Goal: Find specific page/section: Find specific page/section

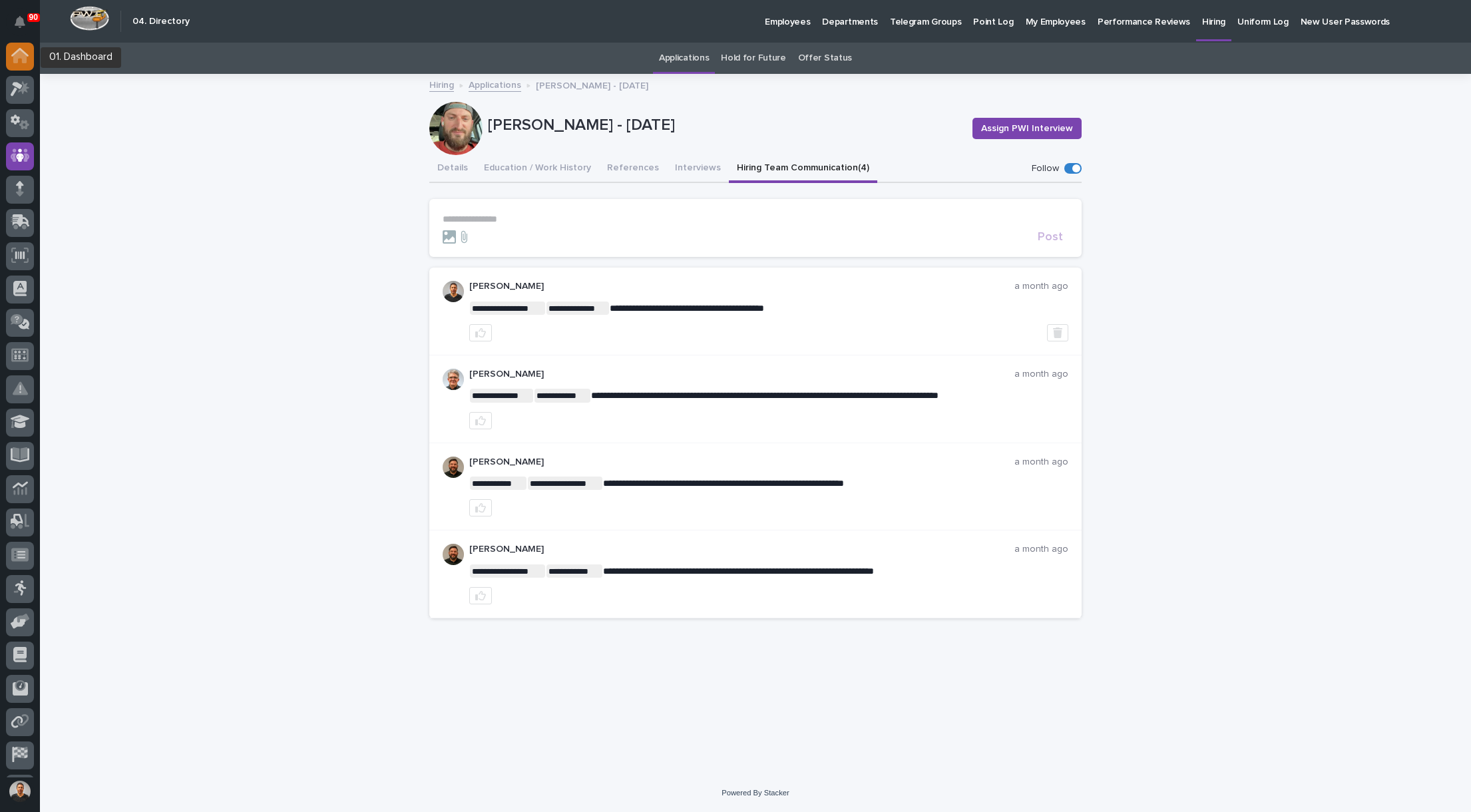
click at [19, 61] on icon at bounding box center [19, 55] width 17 height 15
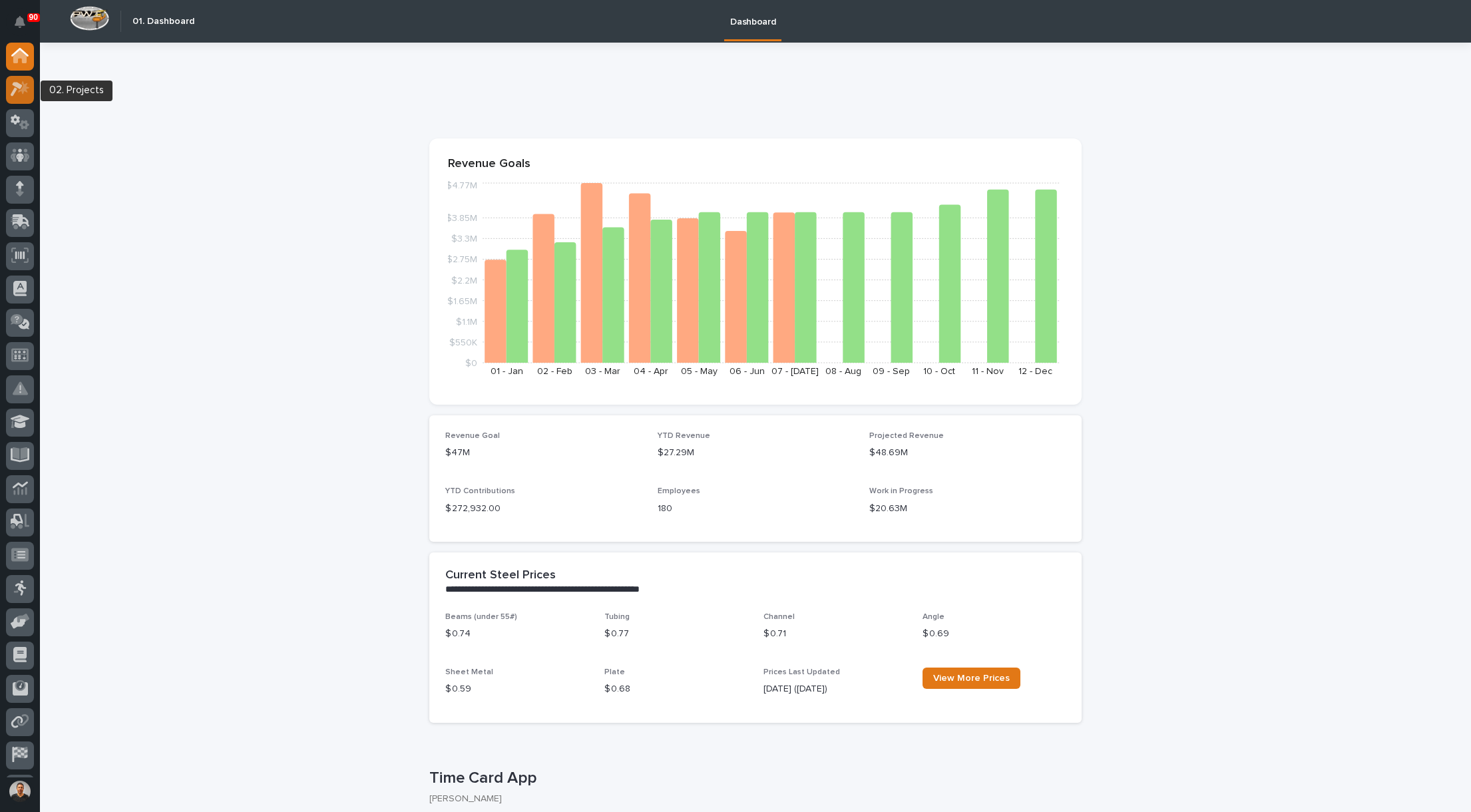
click at [21, 93] on icon at bounding box center [20, 88] width 19 height 15
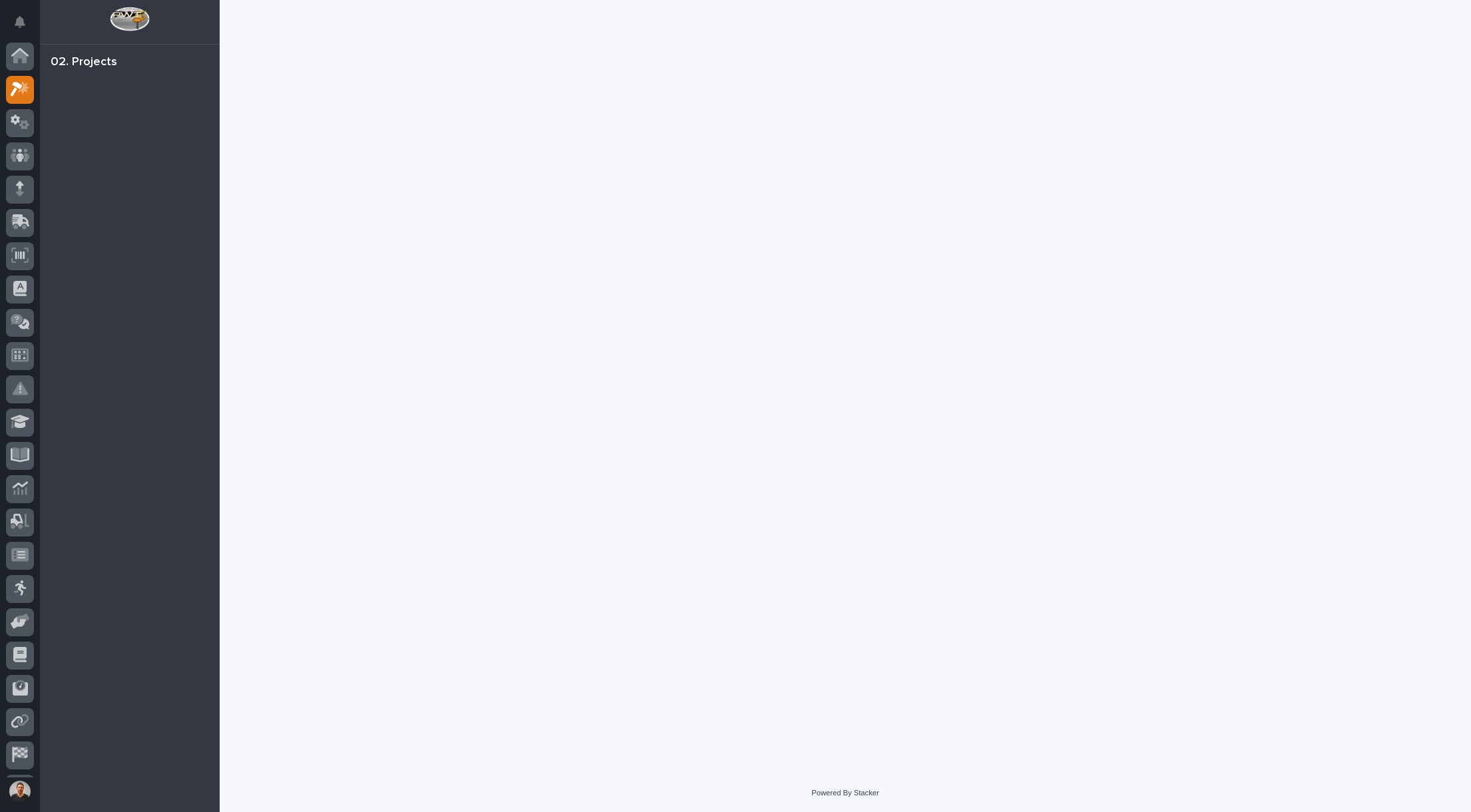
scroll to position [31, 0]
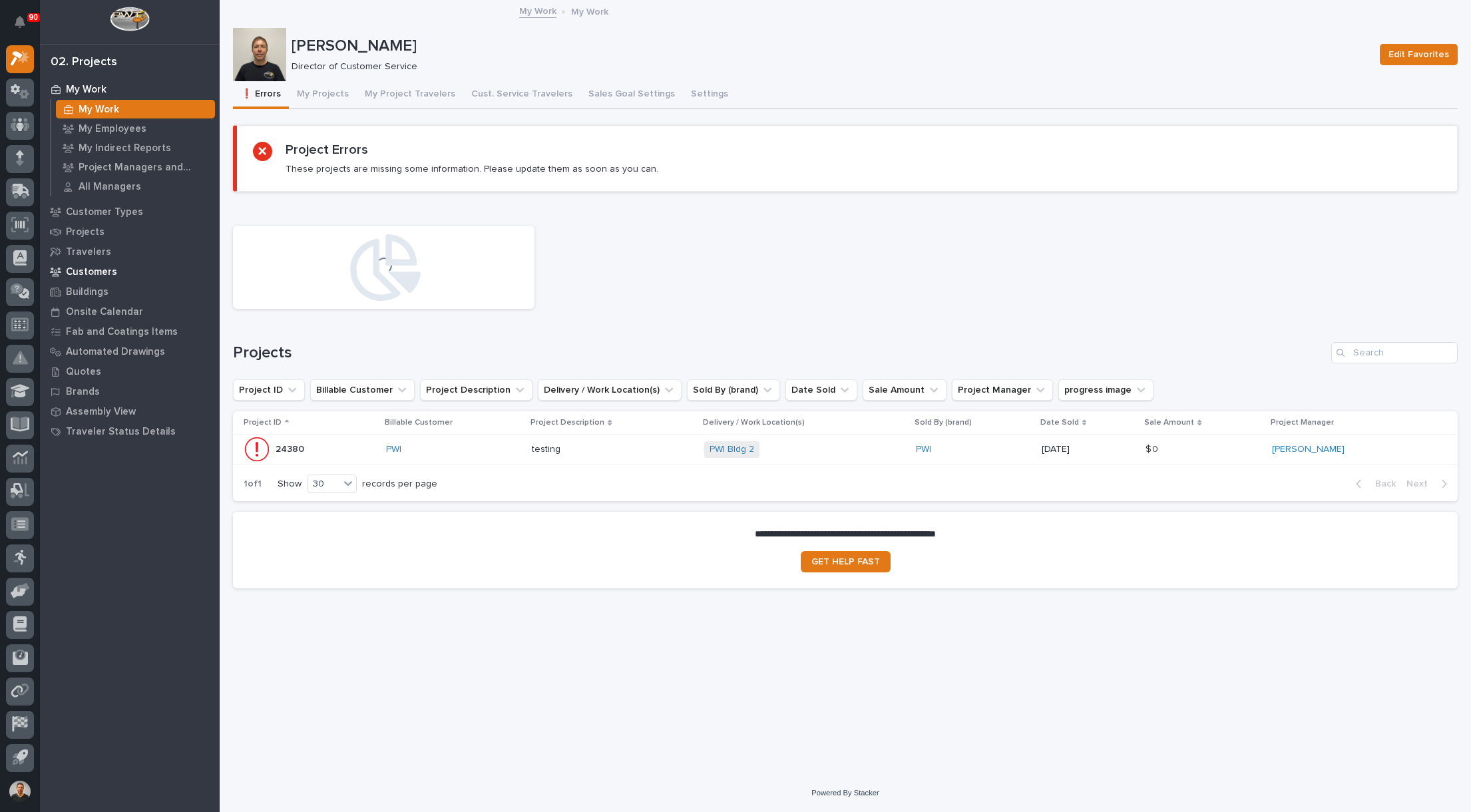
click at [104, 271] on p "Customers" at bounding box center [91, 272] width 52 height 12
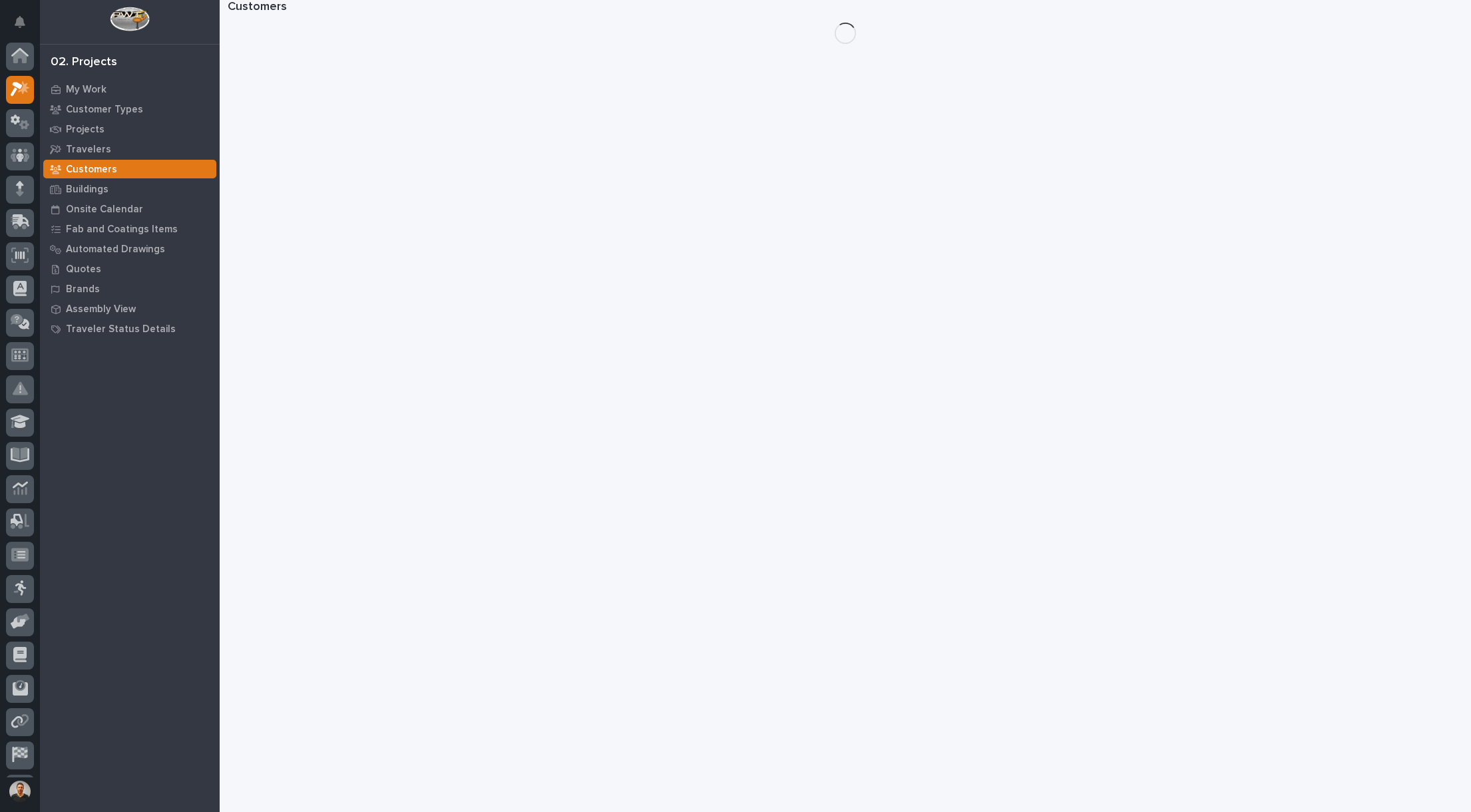
scroll to position [31, 0]
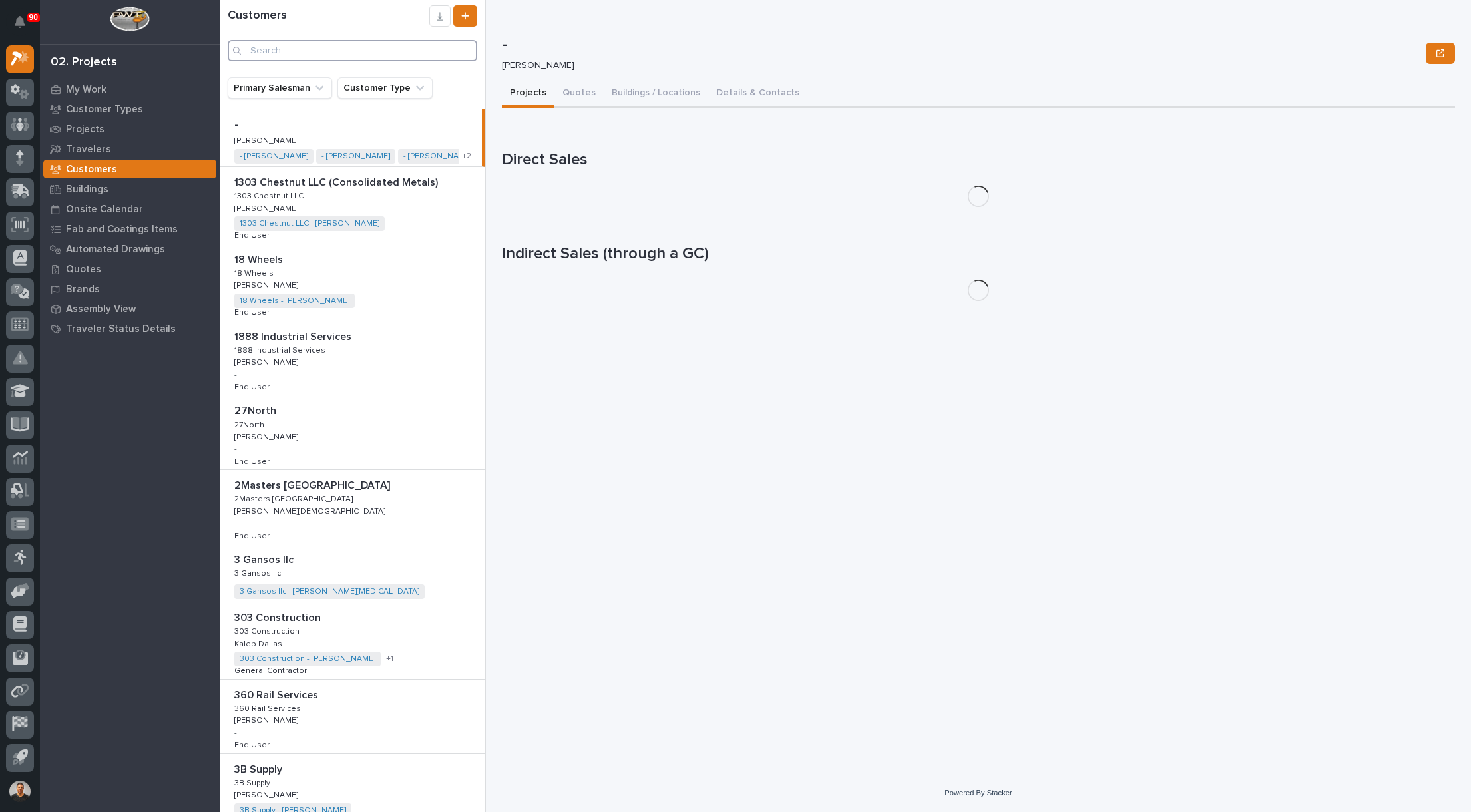
click at [281, 56] on input "Search" at bounding box center [352, 50] width 250 height 21
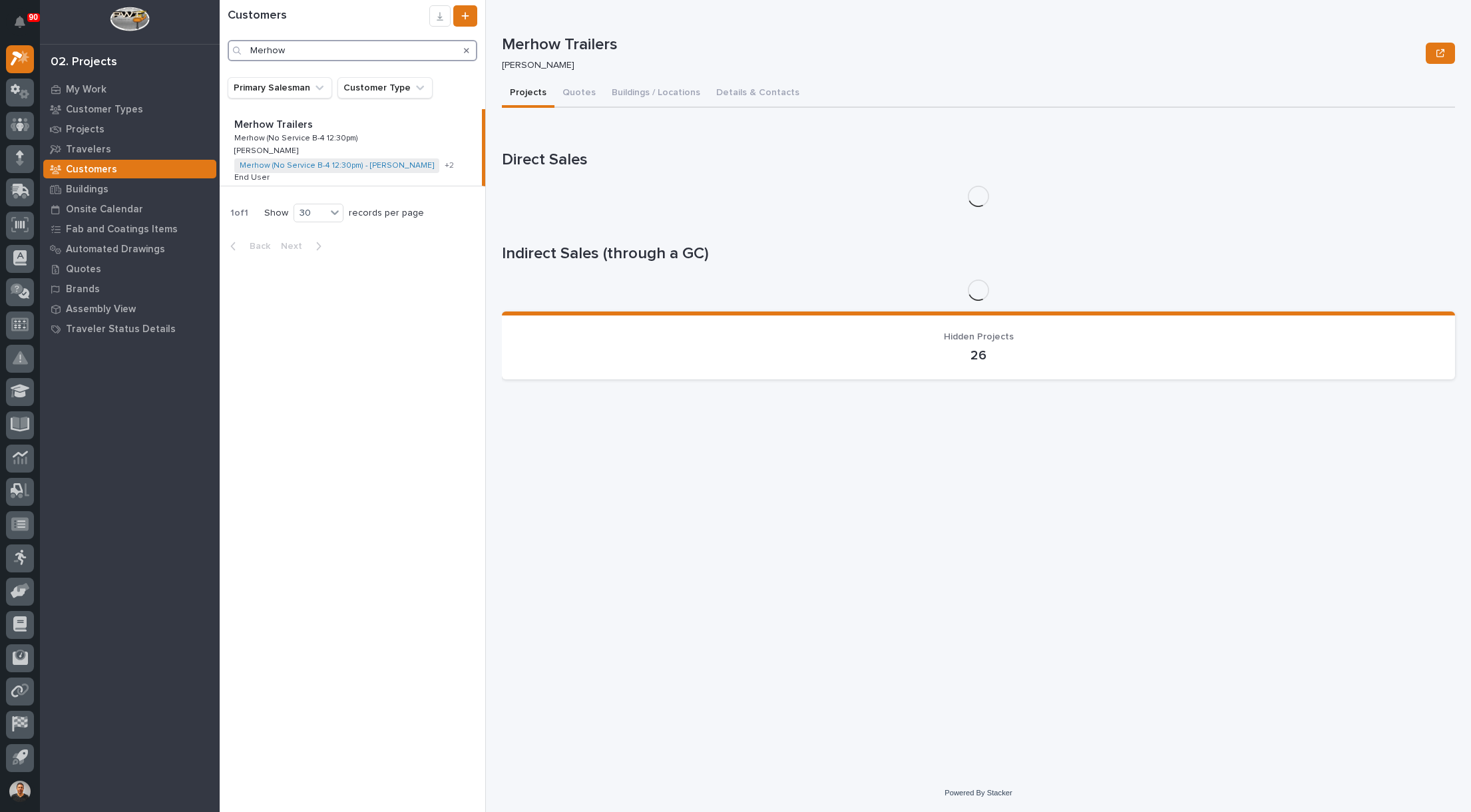
type input "Merhow"
click at [263, 123] on p "Merhow Trailers" at bounding box center [275, 123] width 81 height 15
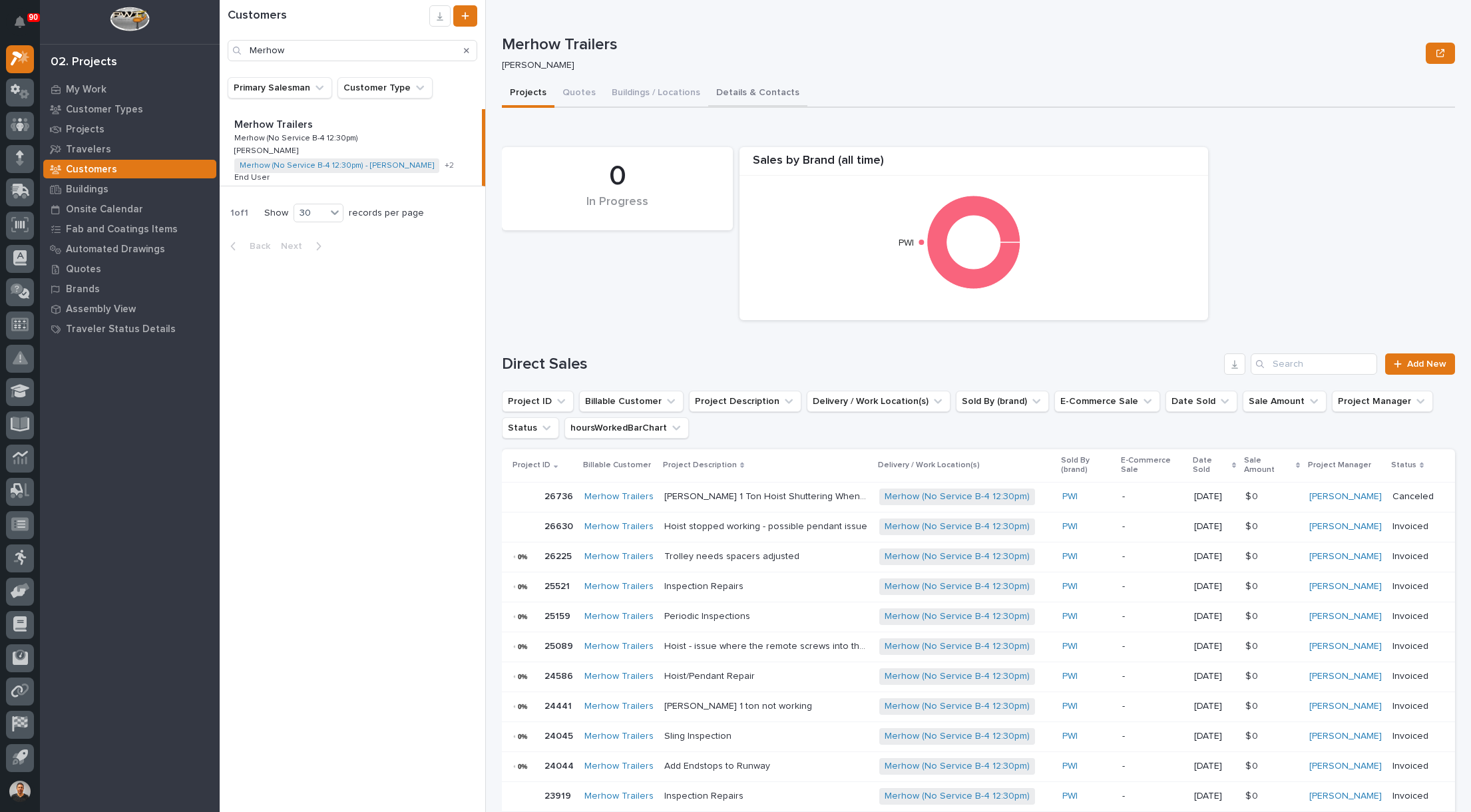
click at [727, 96] on button "Details & Contacts" at bounding box center [758, 94] width 99 height 28
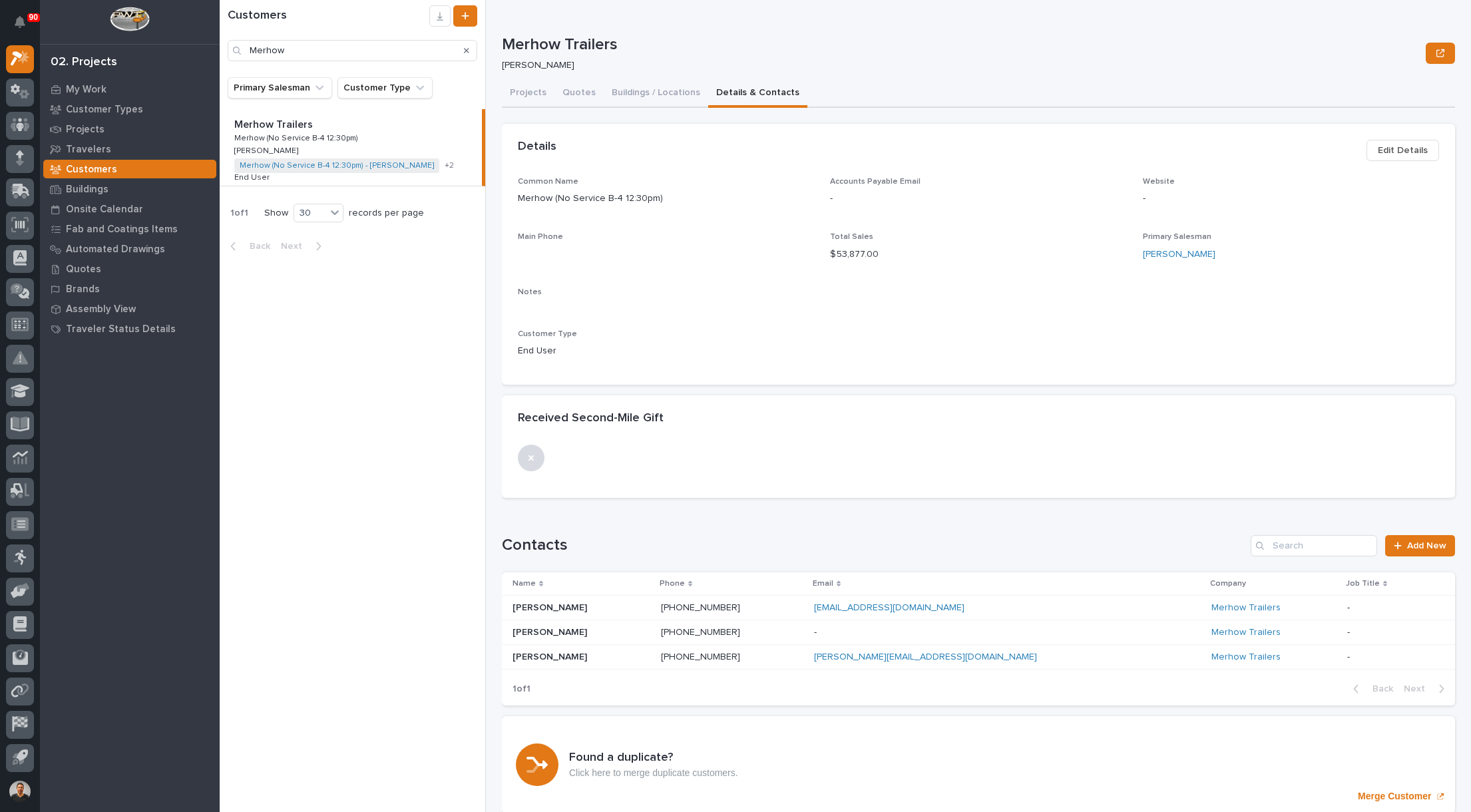
scroll to position [50, 0]
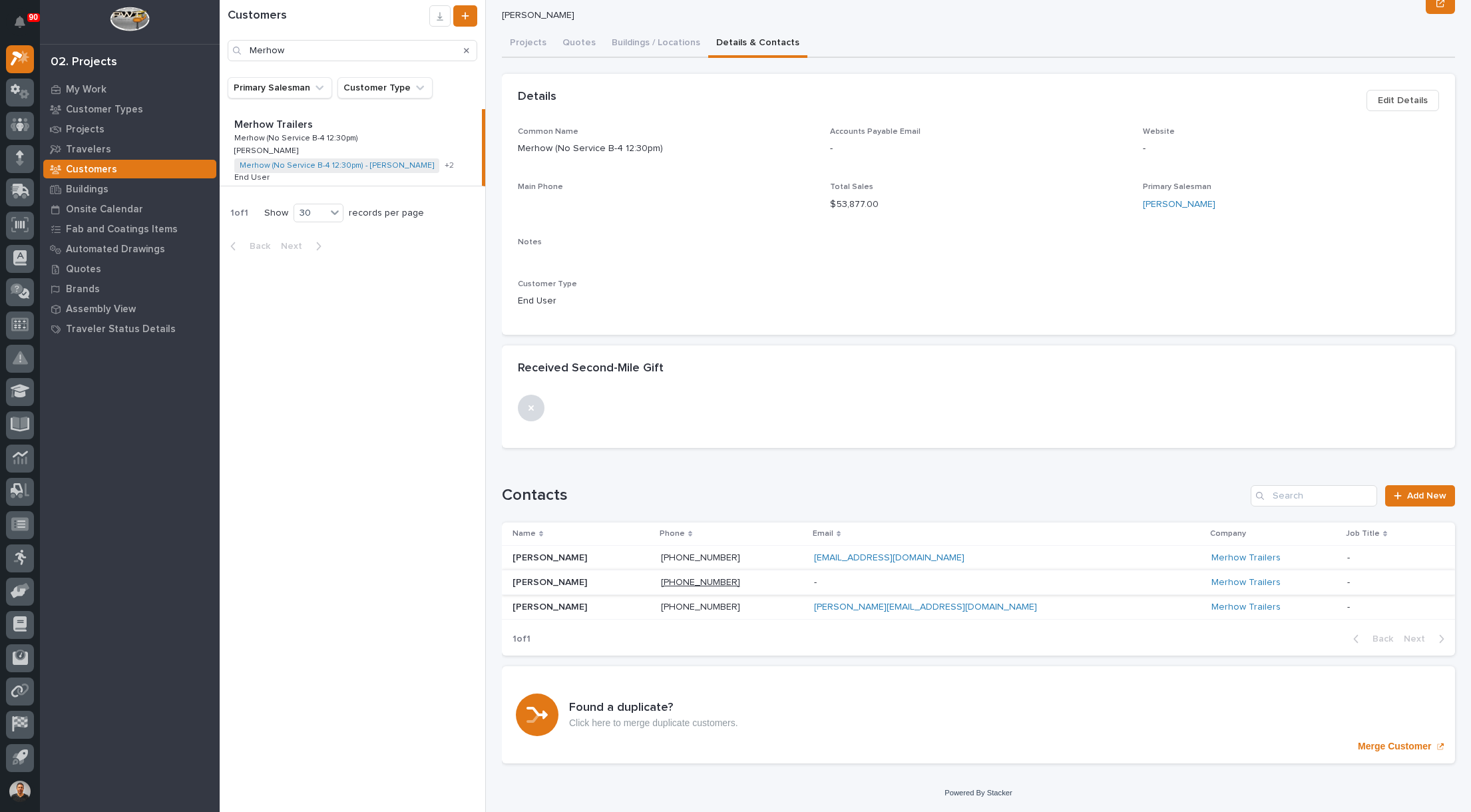
click at [730, 583] on link "+12692211301" at bounding box center [700, 582] width 79 height 10
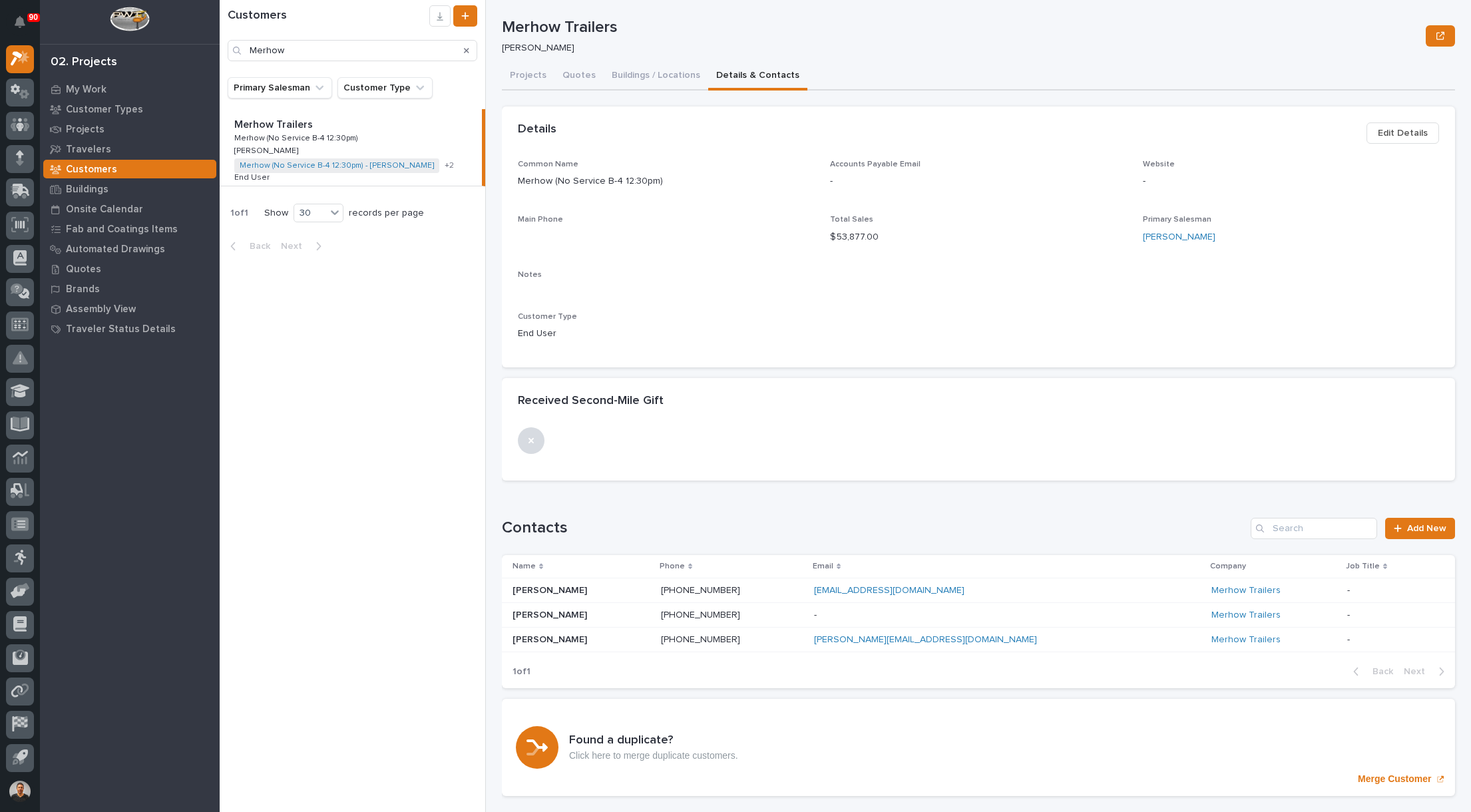
scroll to position [0, 0]
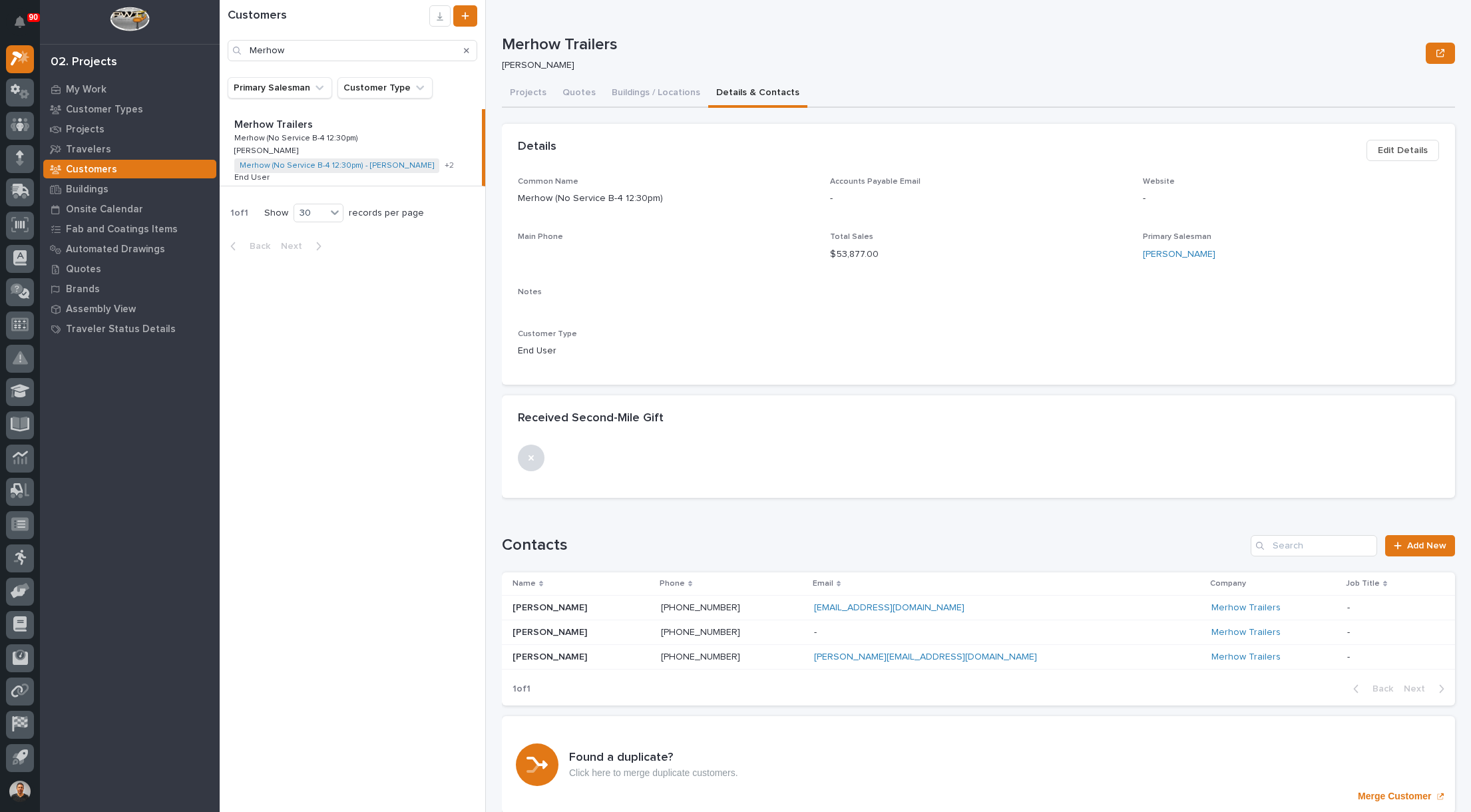
click at [292, 129] on p "Merhow Trailers" at bounding box center [275, 123] width 81 height 15
click at [724, 92] on button "Details & Contacts" at bounding box center [758, 94] width 99 height 28
click at [632, 94] on button "Buildings / Locations" at bounding box center [656, 94] width 105 height 28
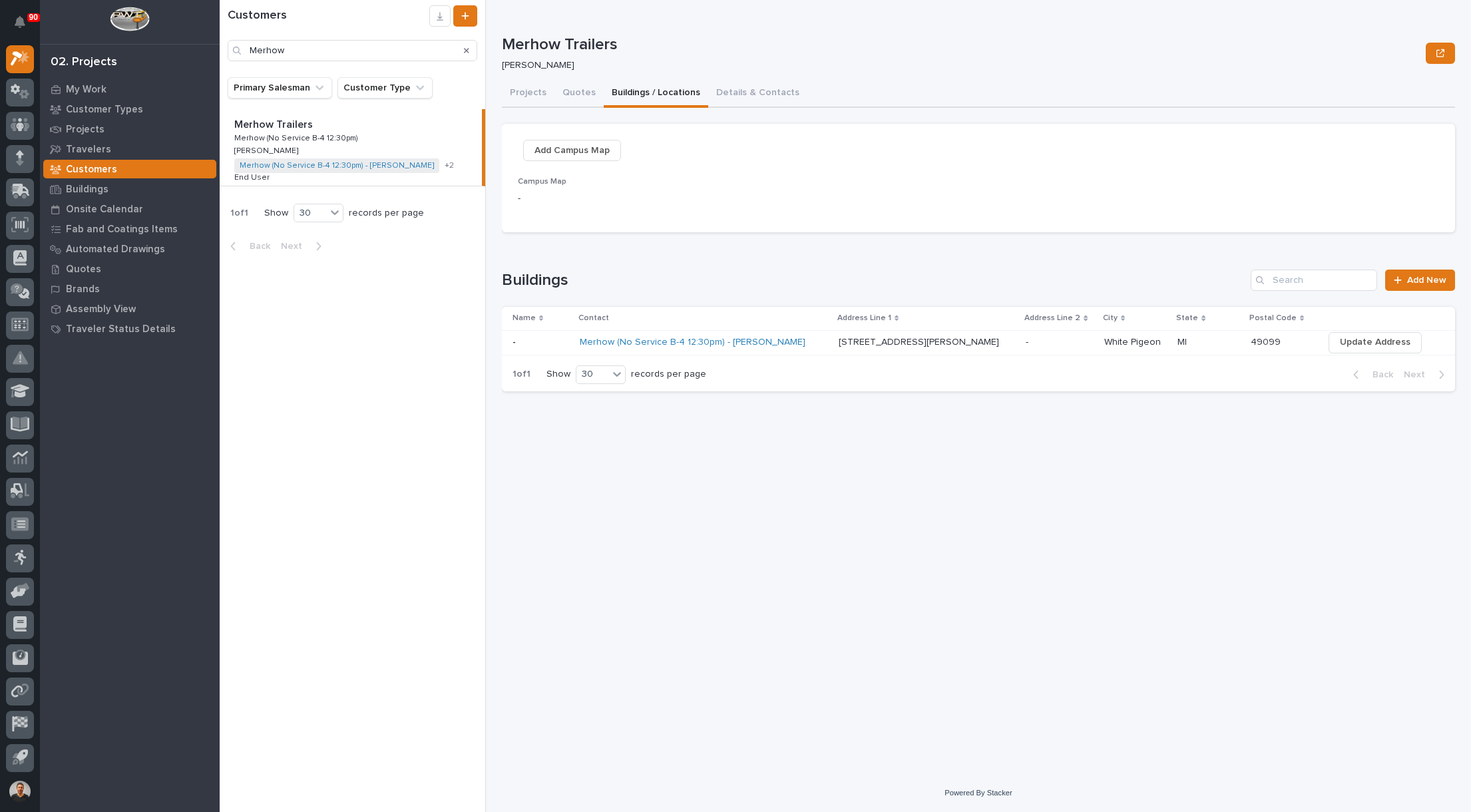
click at [892, 343] on p "617 South Miller Drive" at bounding box center [920, 340] width 163 height 14
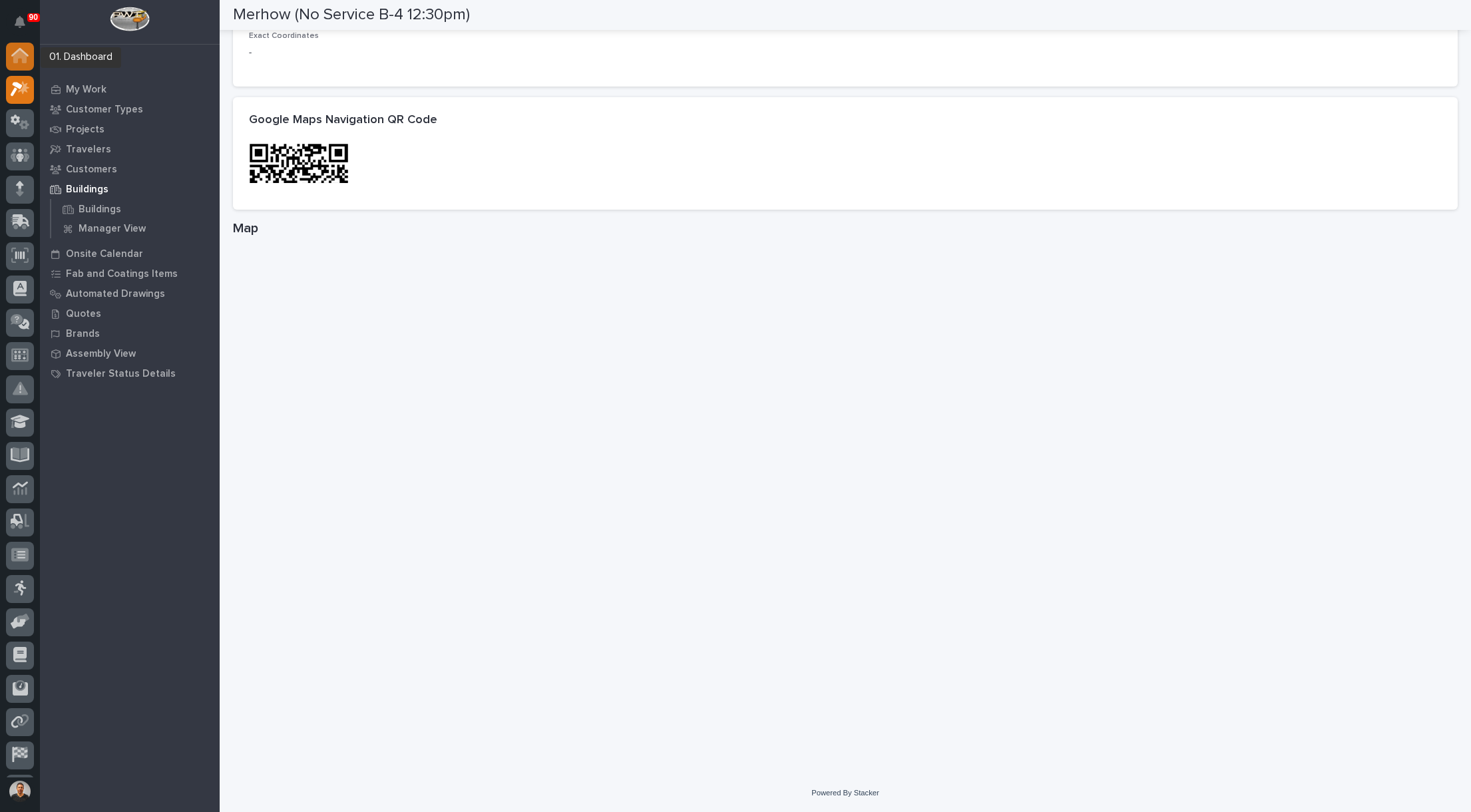
click at [20, 54] on icon at bounding box center [20, 57] width 13 height 13
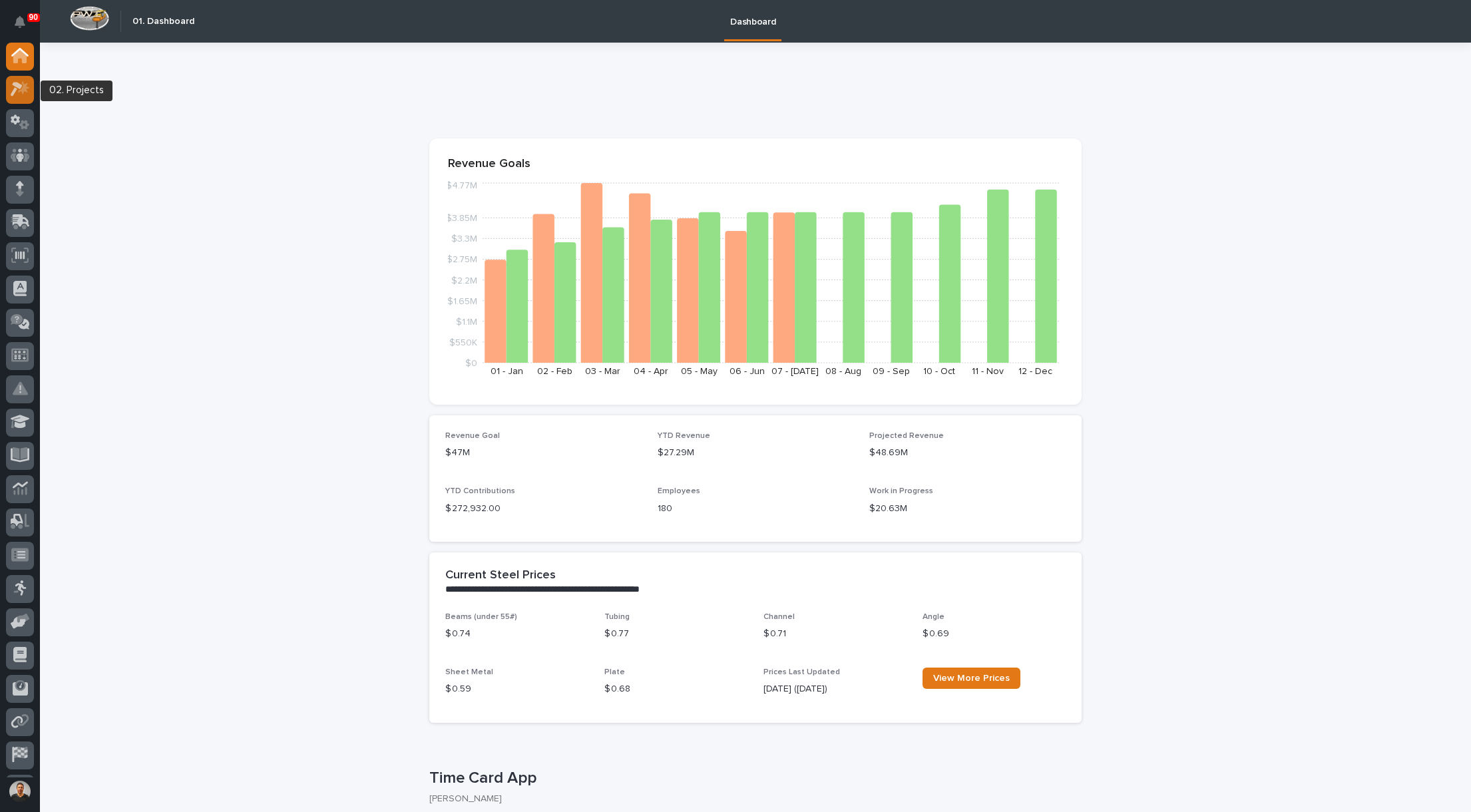
click at [22, 94] on icon at bounding box center [20, 88] width 19 height 15
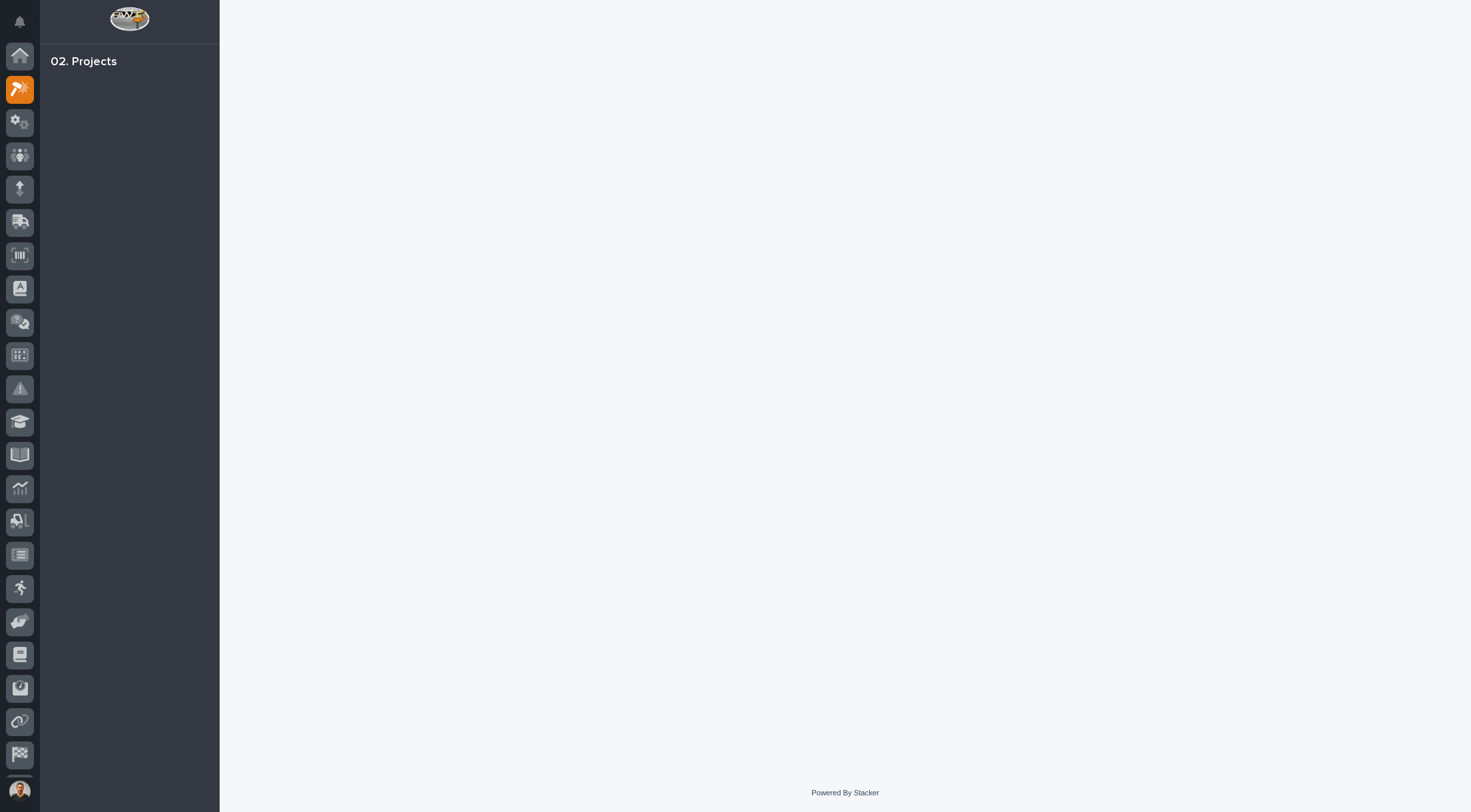
scroll to position [31, 0]
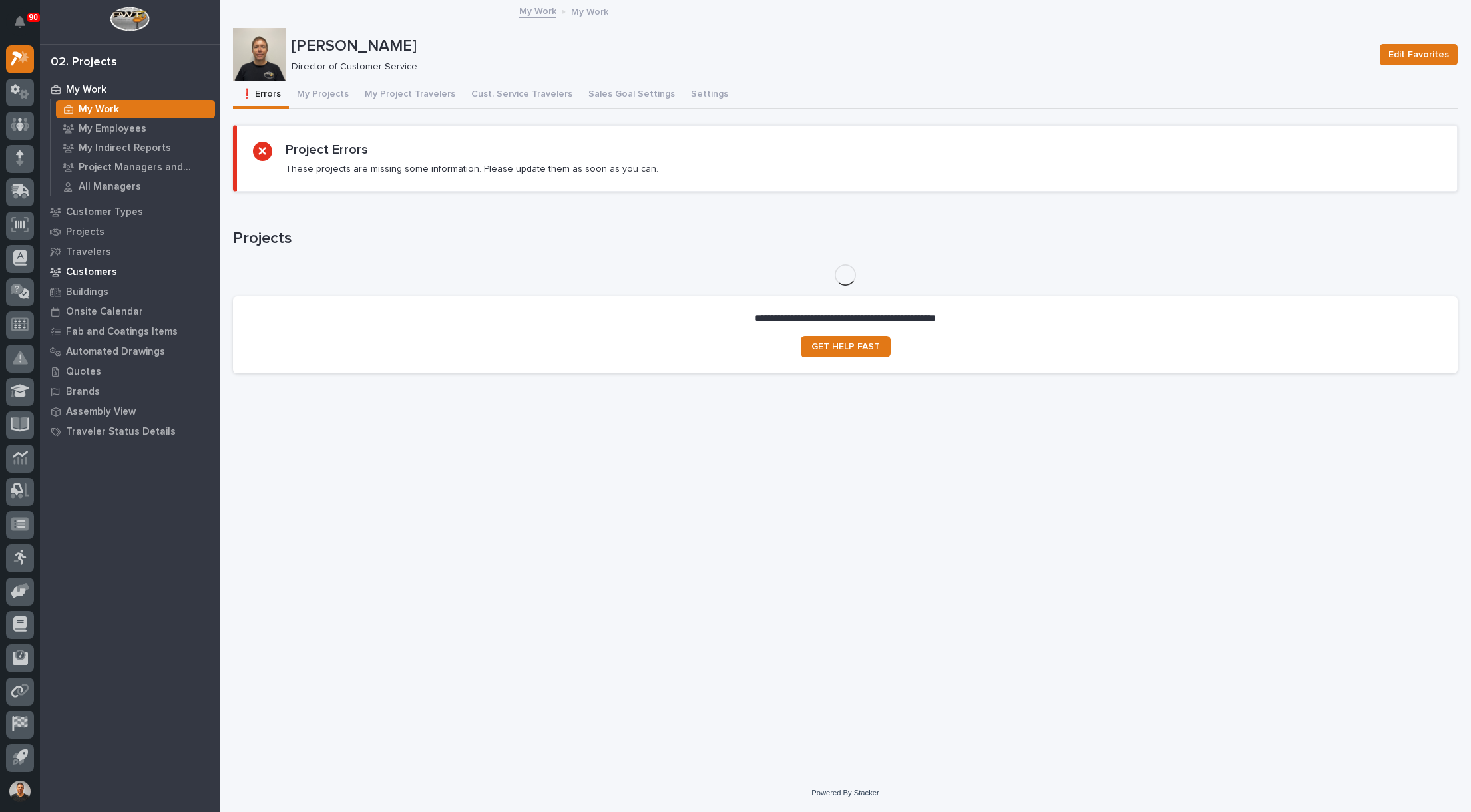
click at [99, 270] on p "Customers" at bounding box center [91, 272] width 52 height 12
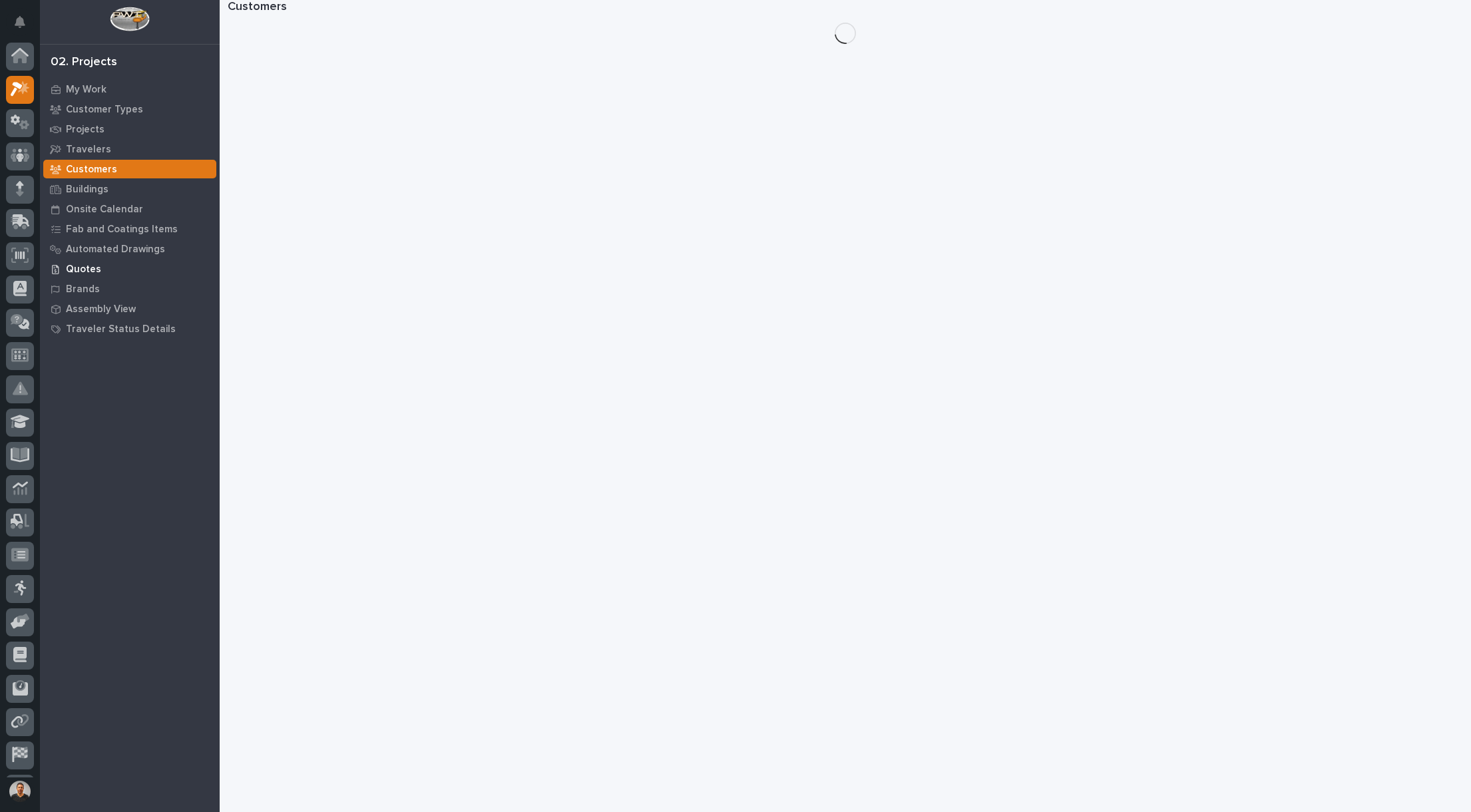
scroll to position [31, 0]
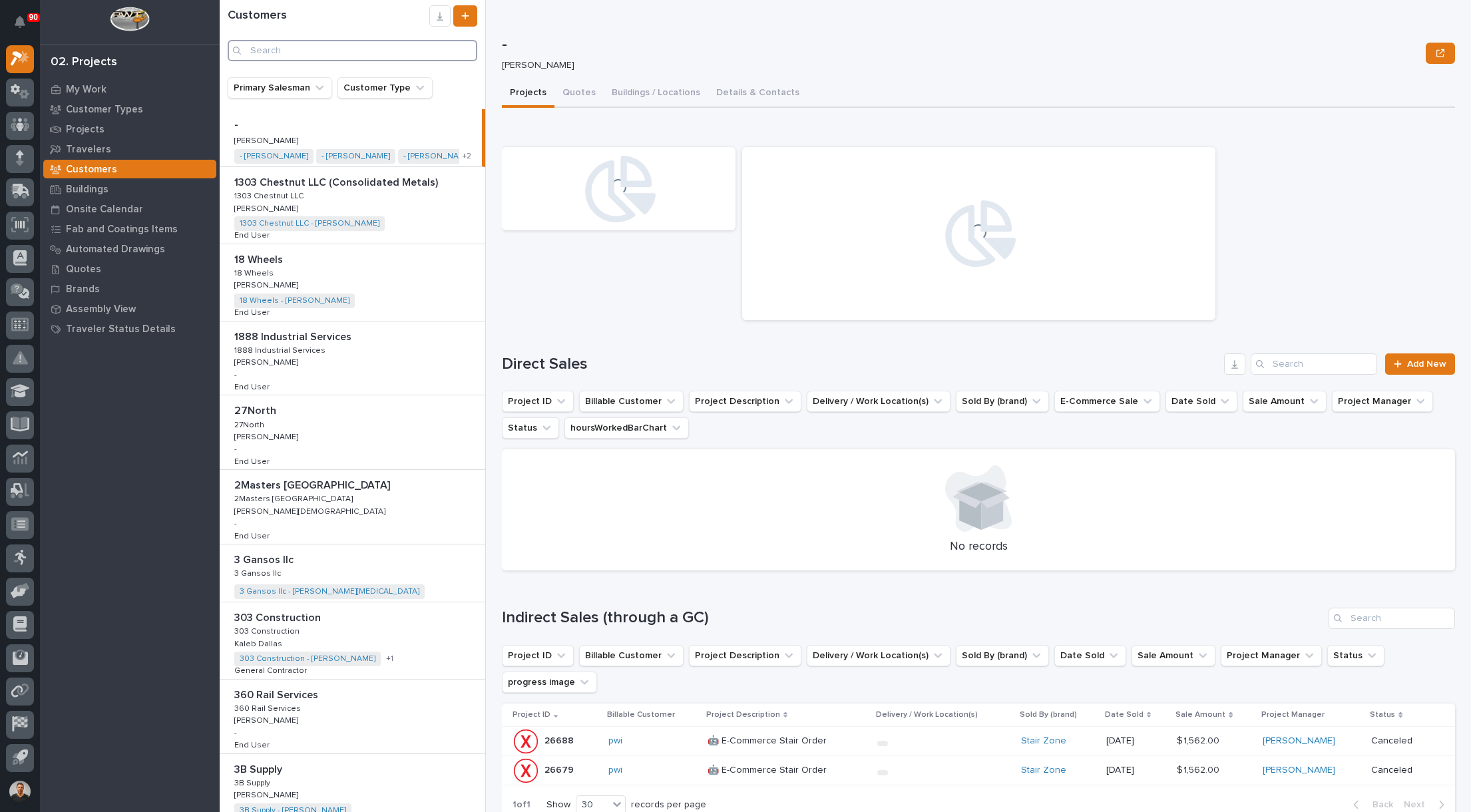
click at [301, 52] on input "Search" at bounding box center [352, 50] width 250 height 21
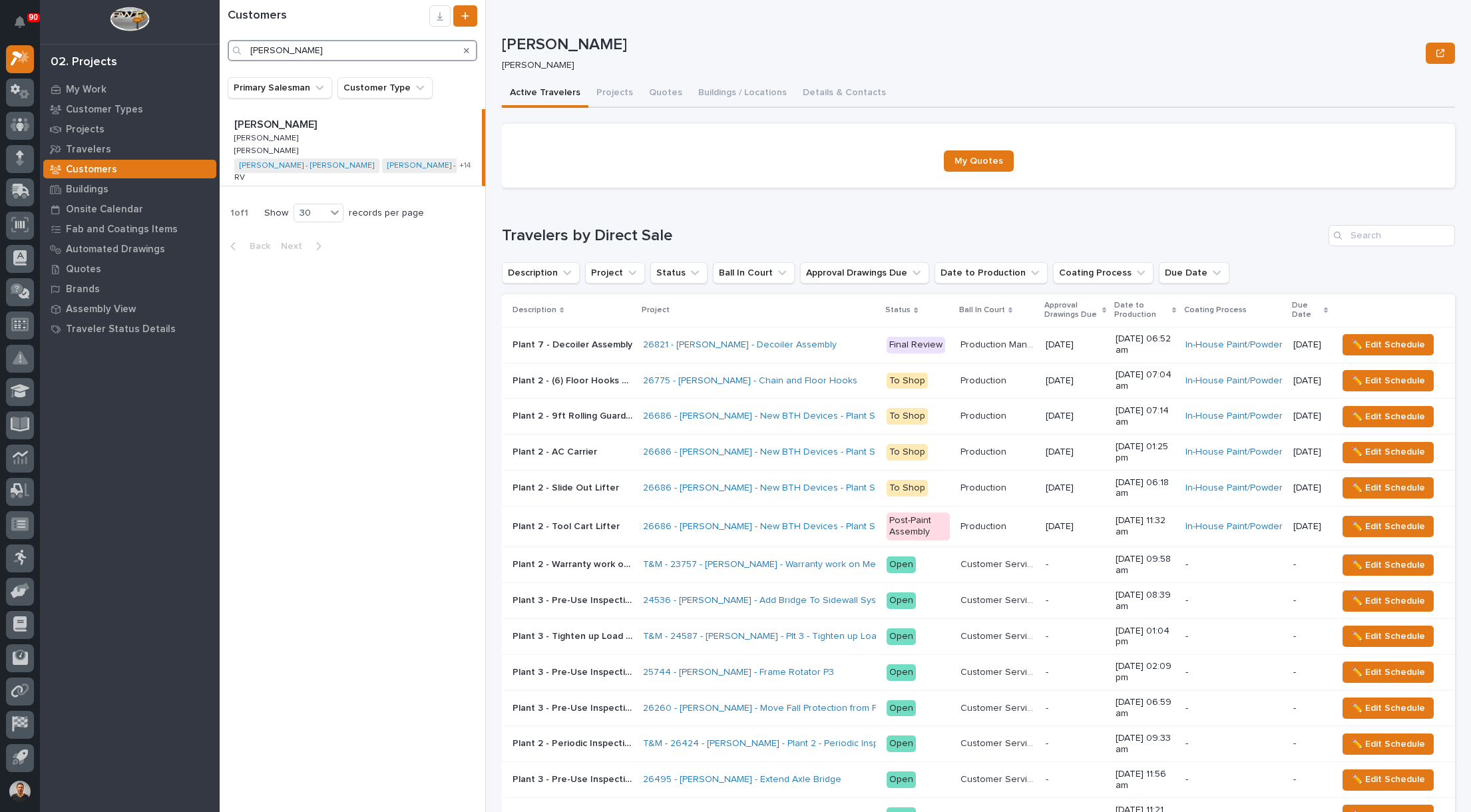
type input "Brinkley"
click at [813, 91] on button "Details & Contacts" at bounding box center [844, 94] width 99 height 28
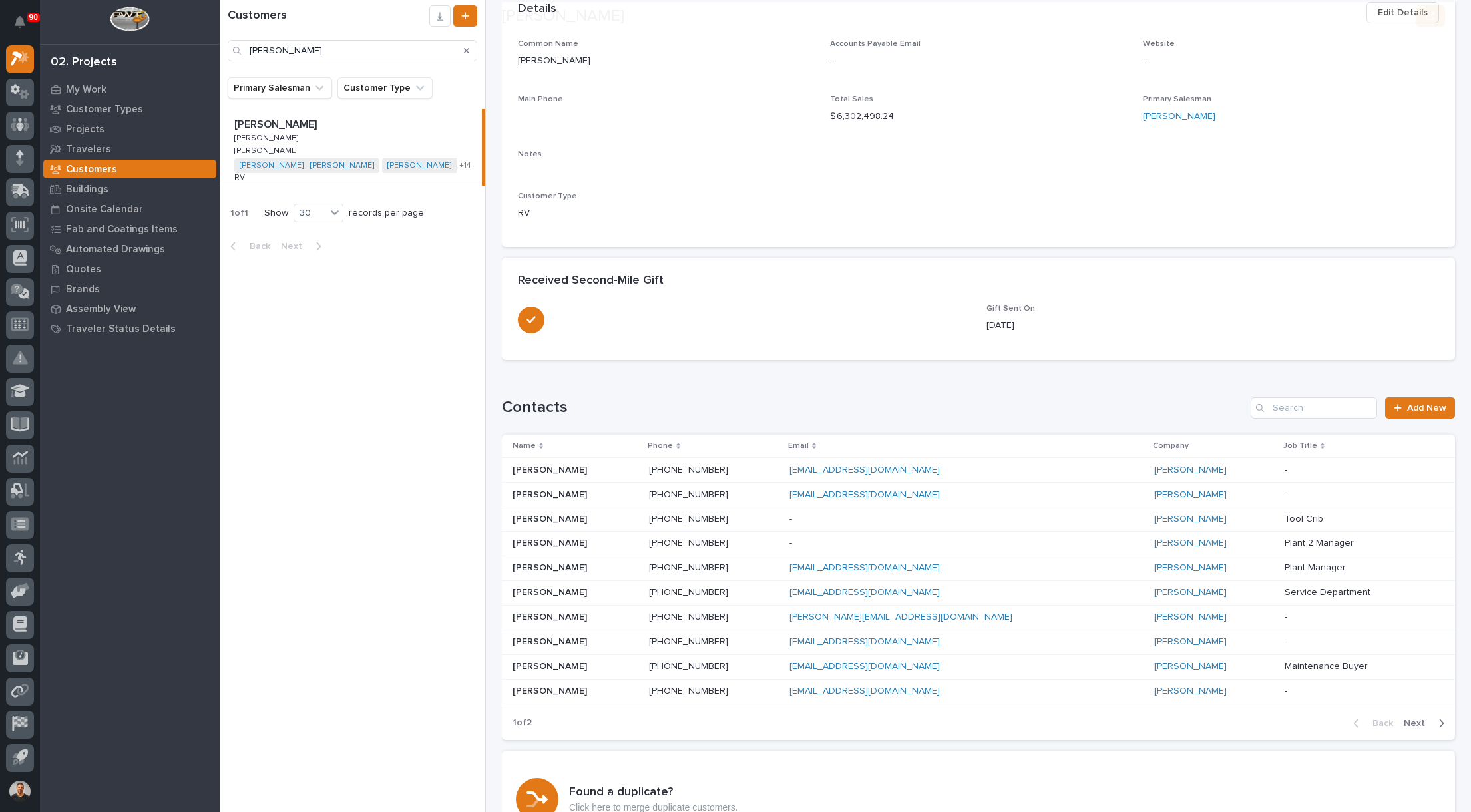
scroll to position [200, 0]
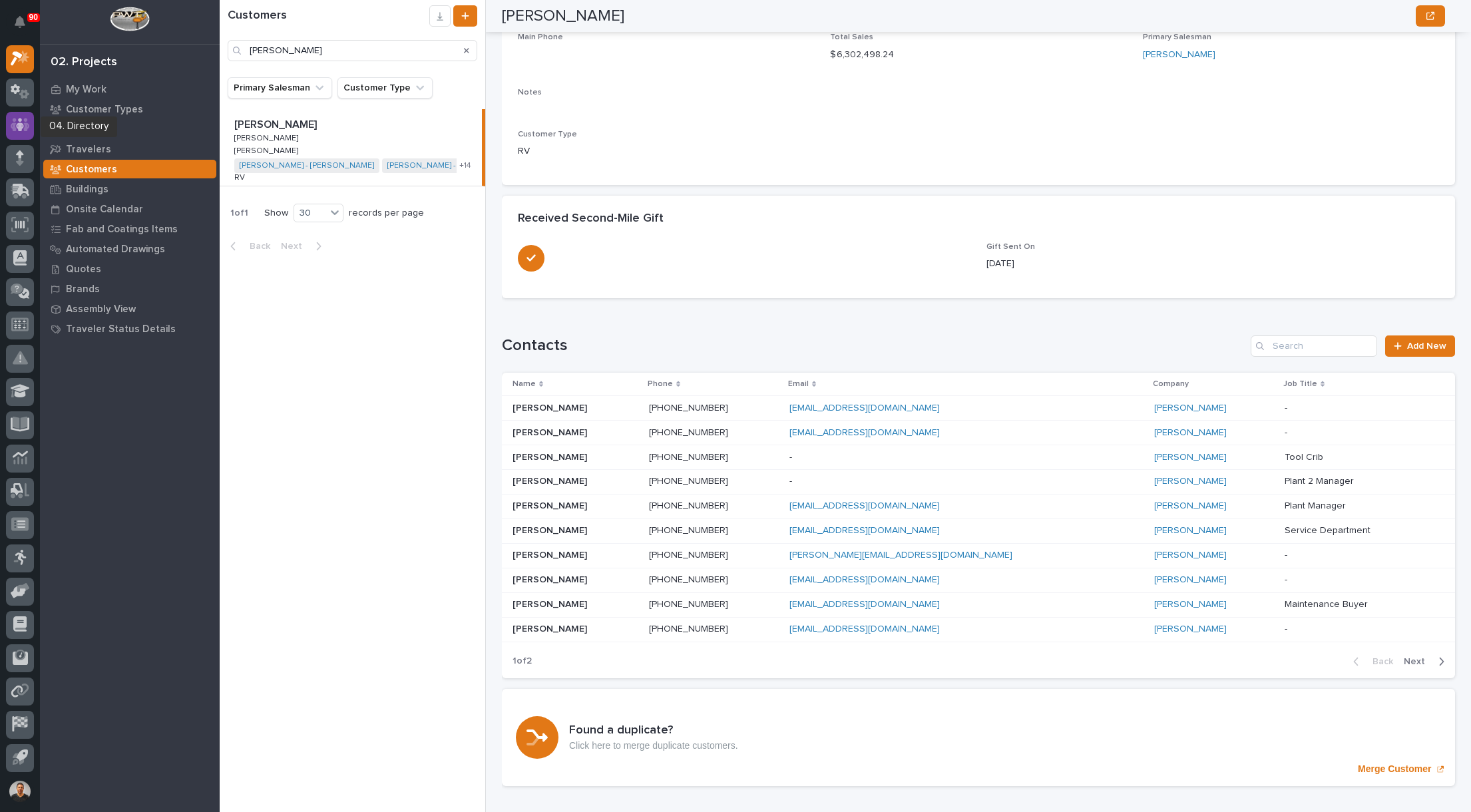
click at [27, 127] on icon at bounding box center [20, 125] width 19 height 13
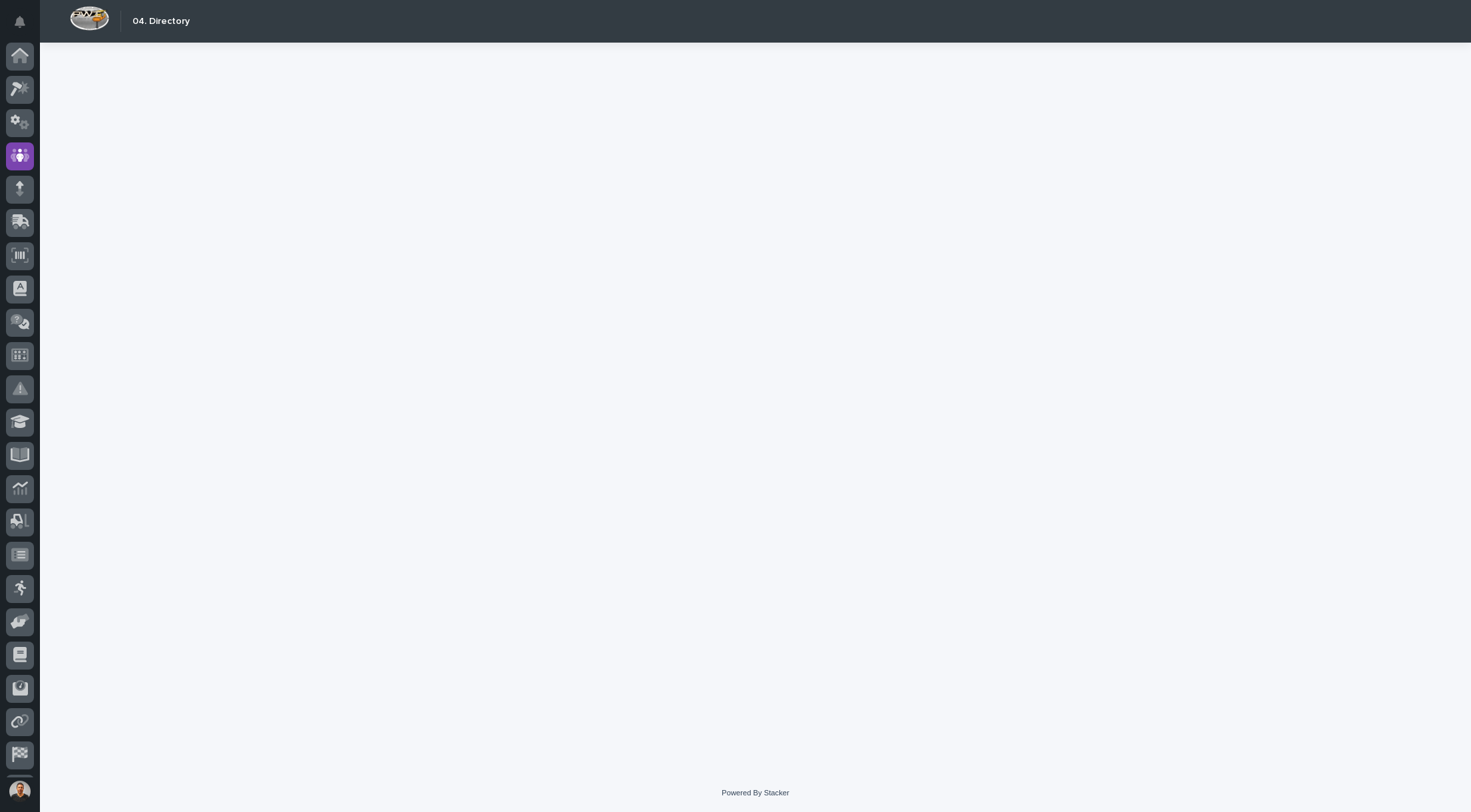
scroll to position [31, 0]
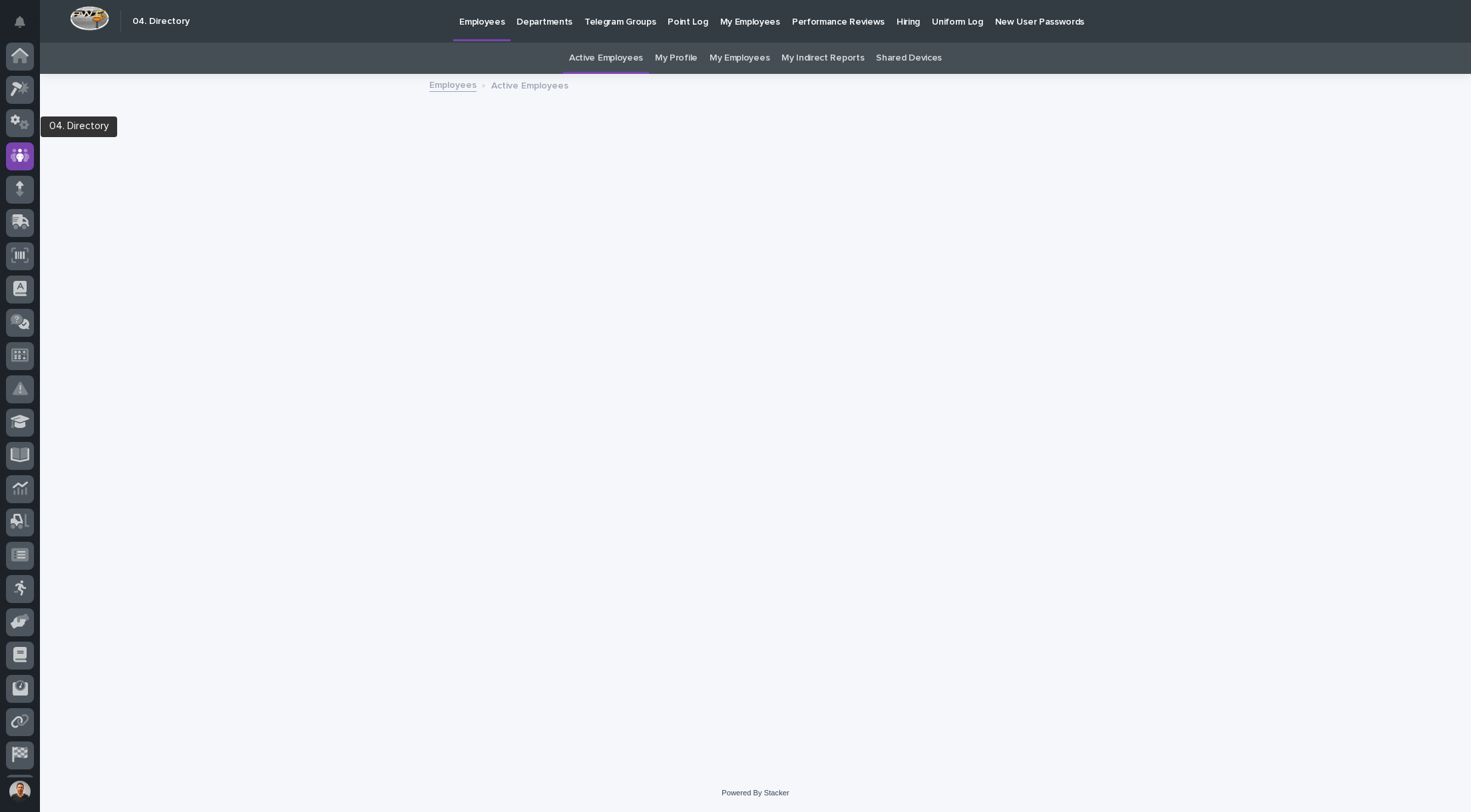
scroll to position [31, 0]
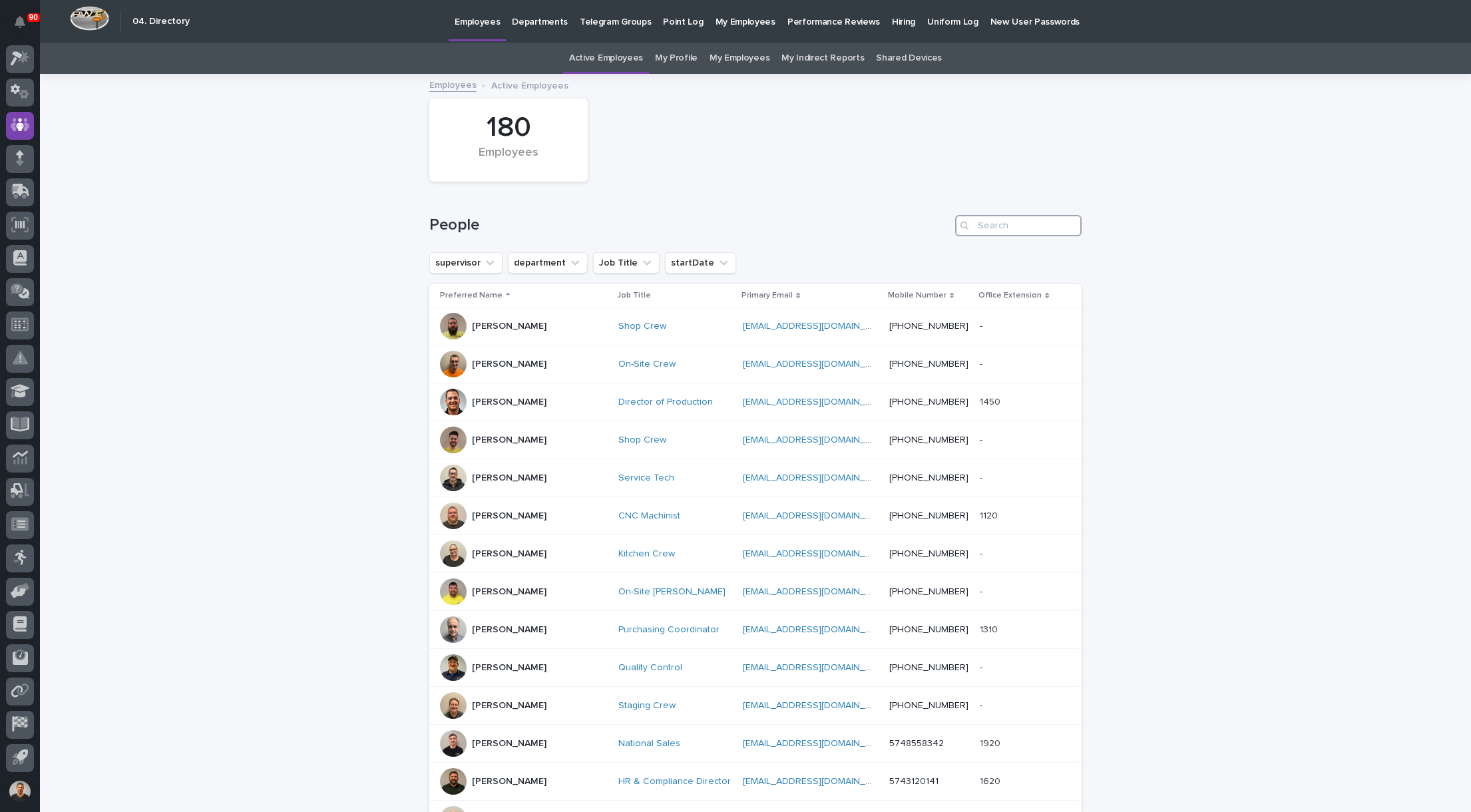
click at [1033, 234] on input "Search" at bounding box center [1018, 225] width 127 height 21
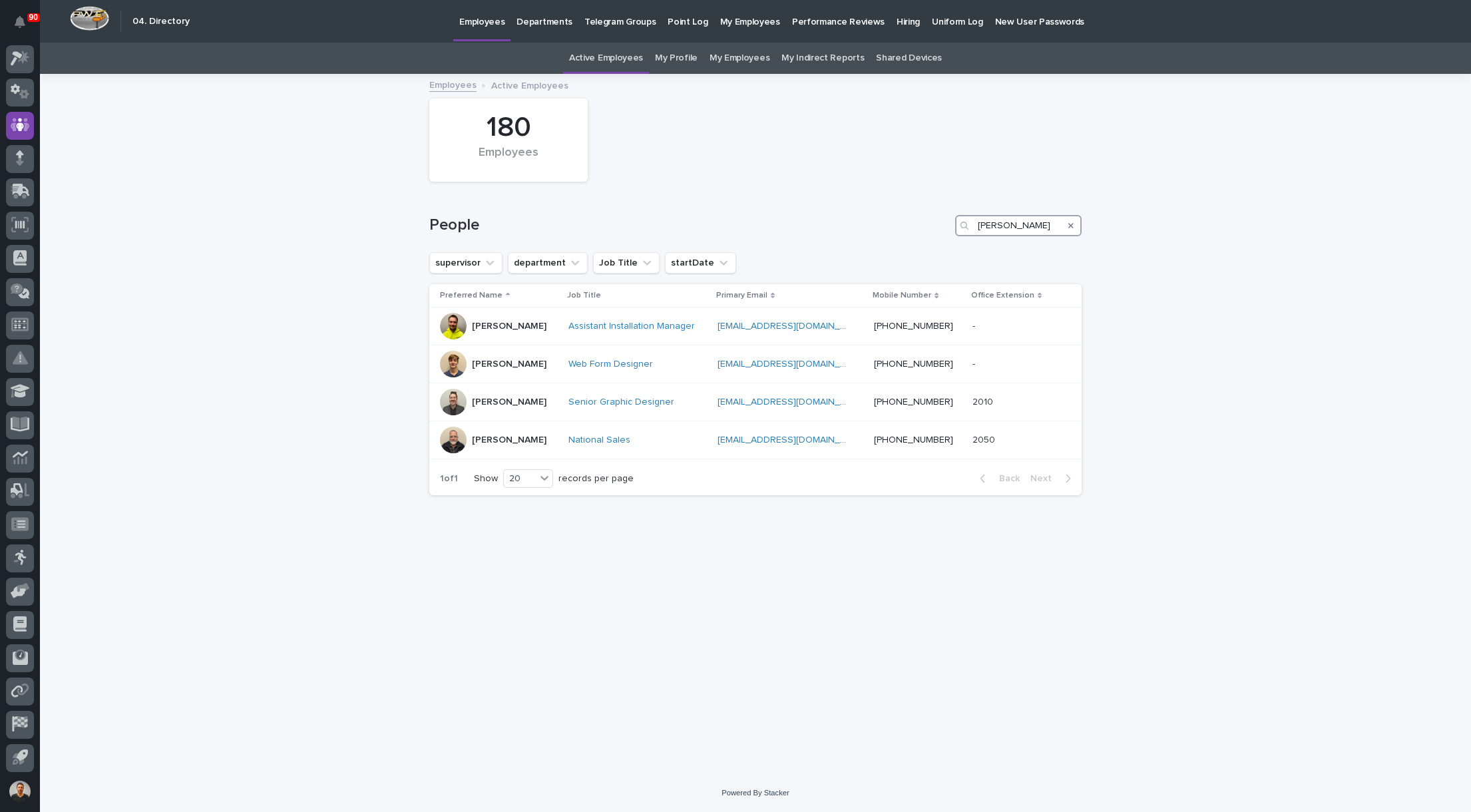
type input "Jon"
